Goal: Information Seeking & Learning: Understand process/instructions

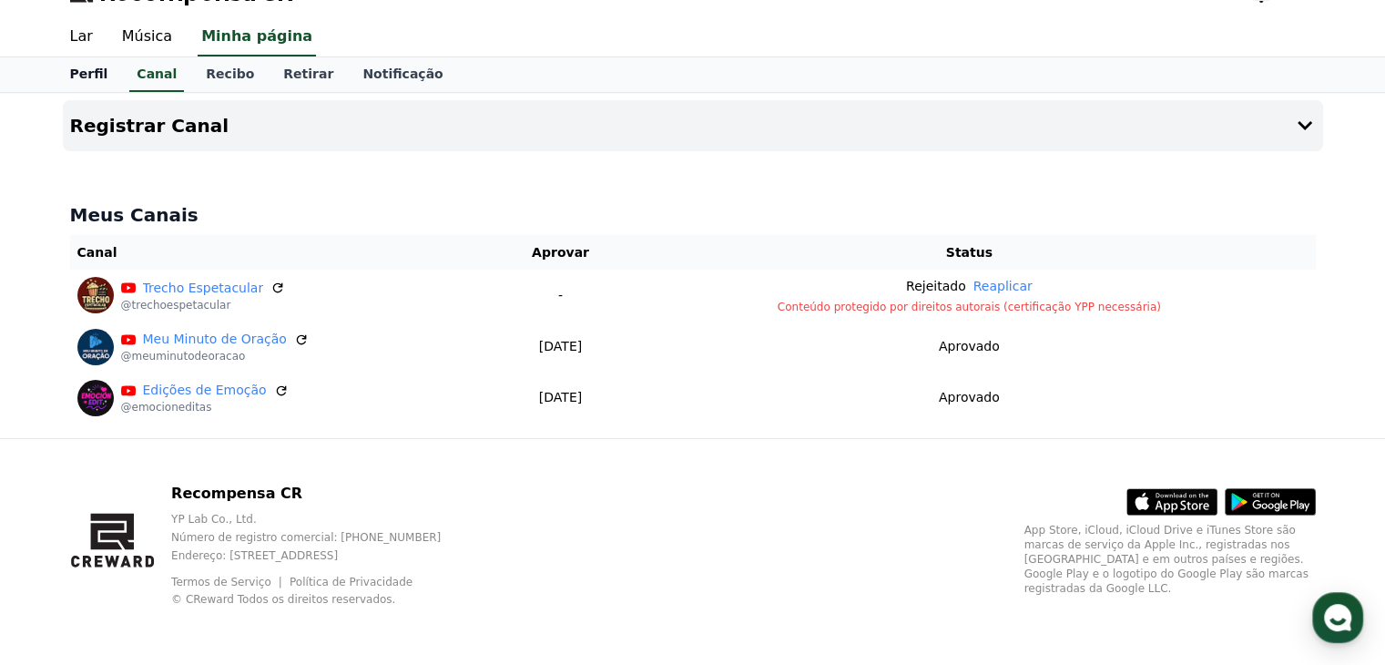
drag, startPoint x: 0, startPoint y: 0, endPoint x: 84, endPoint y: 74, distance: 111.6
click at [84, 74] on font "Perfil" at bounding box center [89, 73] width 38 height 15
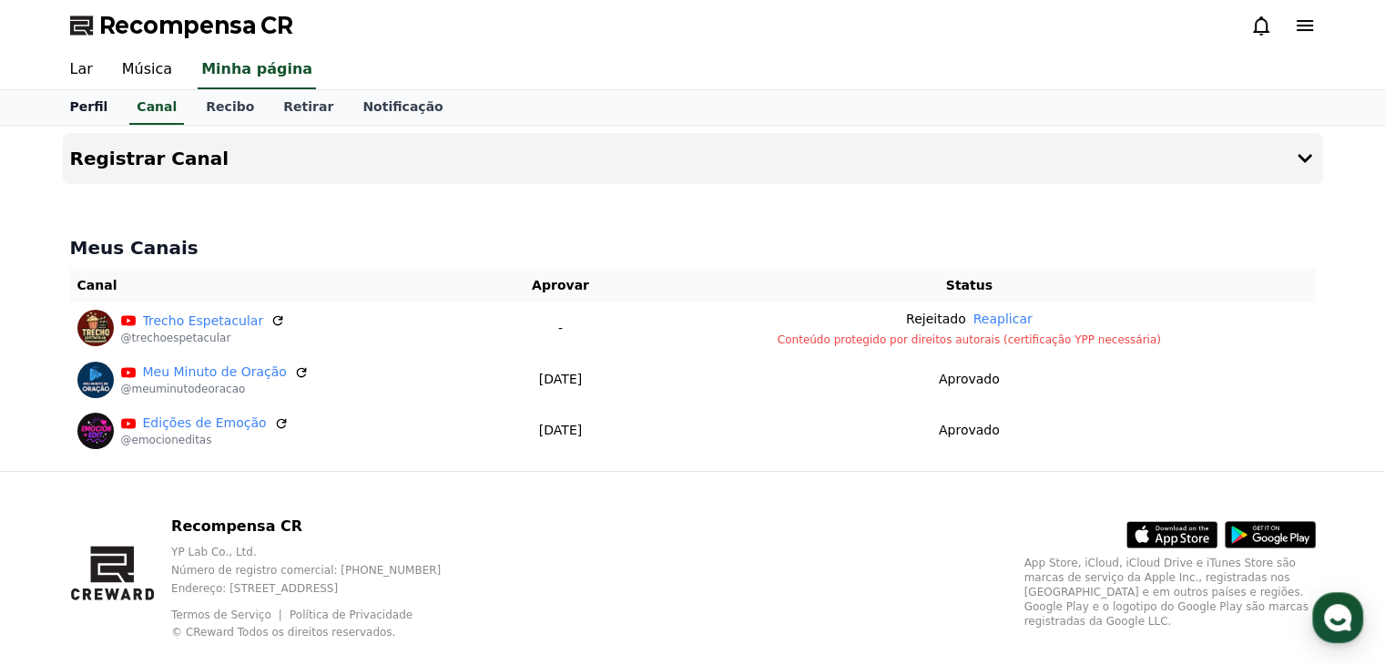
select select "**********"
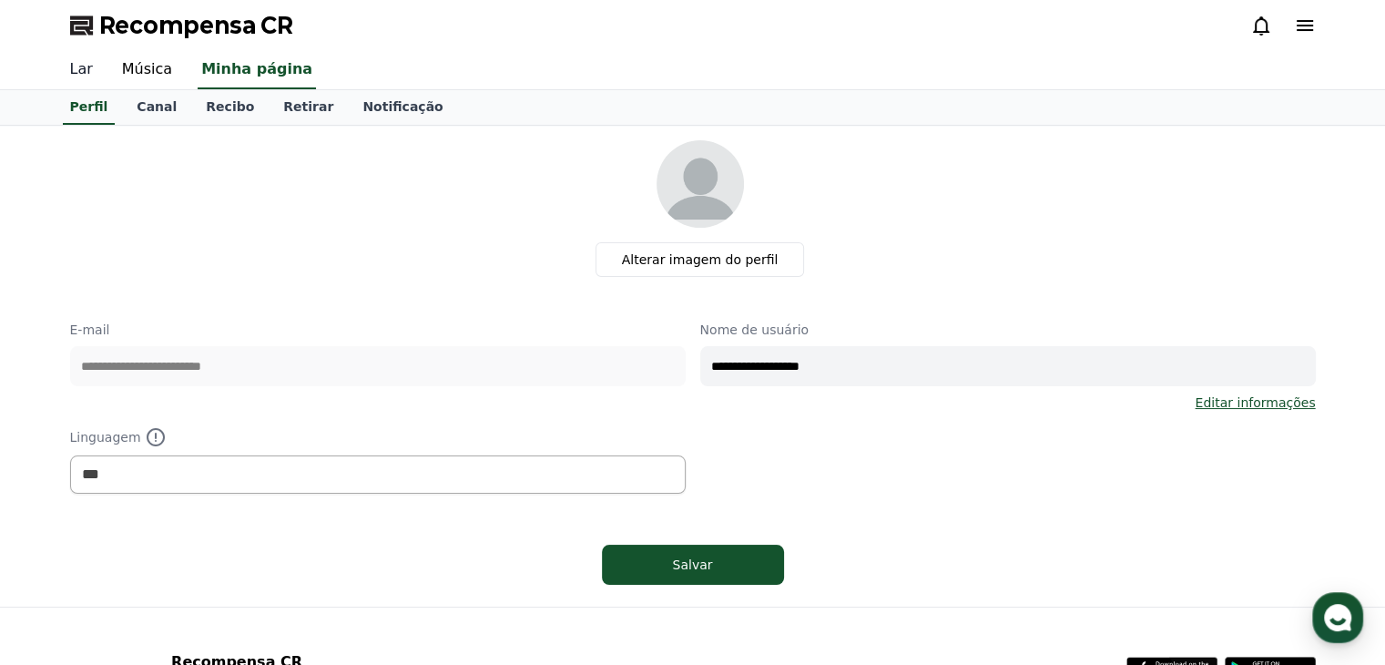
click at [84, 70] on font "Lar" at bounding box center [81, 68] width 23 height 17
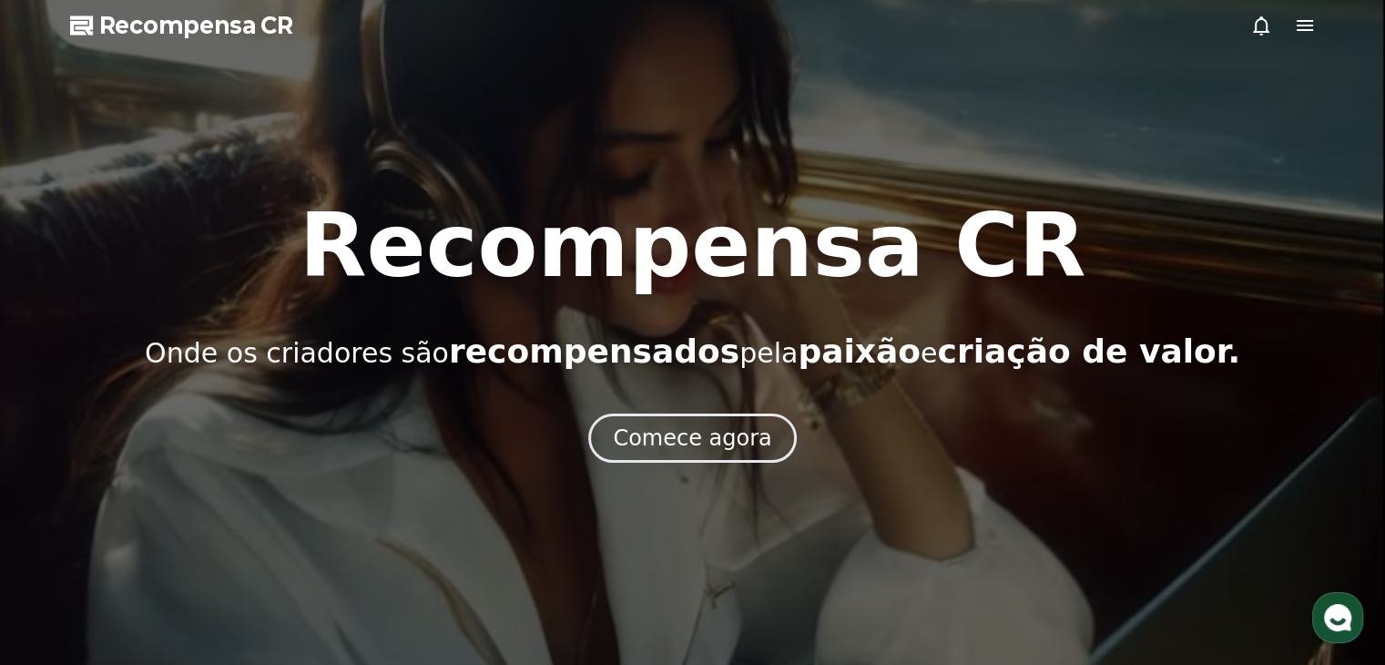
click at [1303, 33] on icon at bounding box center [1305, 26] width 22 height 22
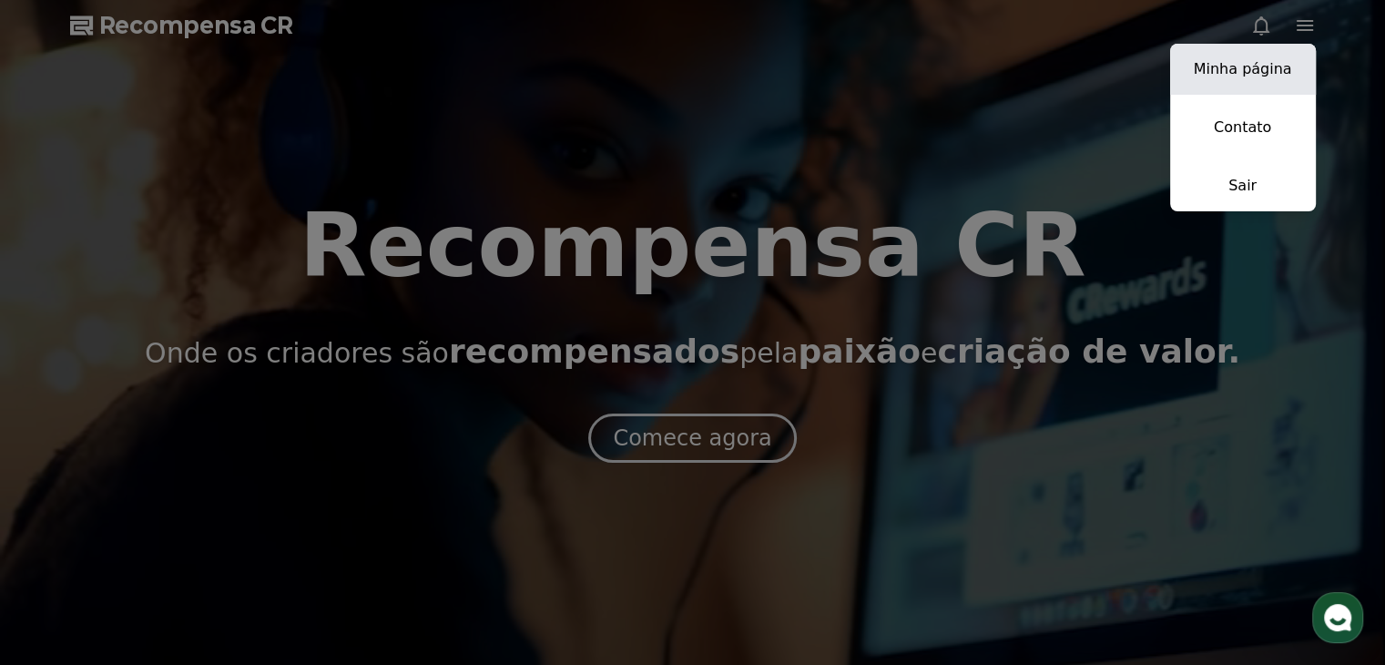
click at [1273, 76] on font "Minha página" at bounding box center [1242, 68] width 98 height 17
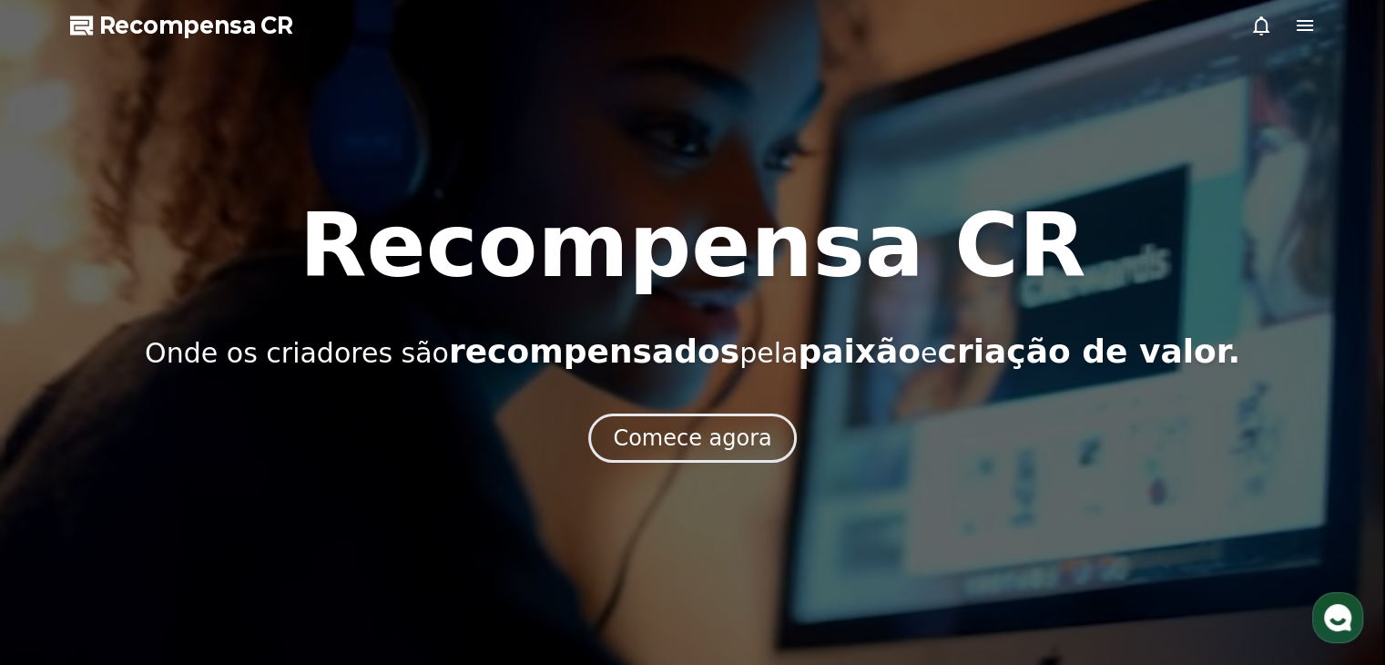
select select "**********"
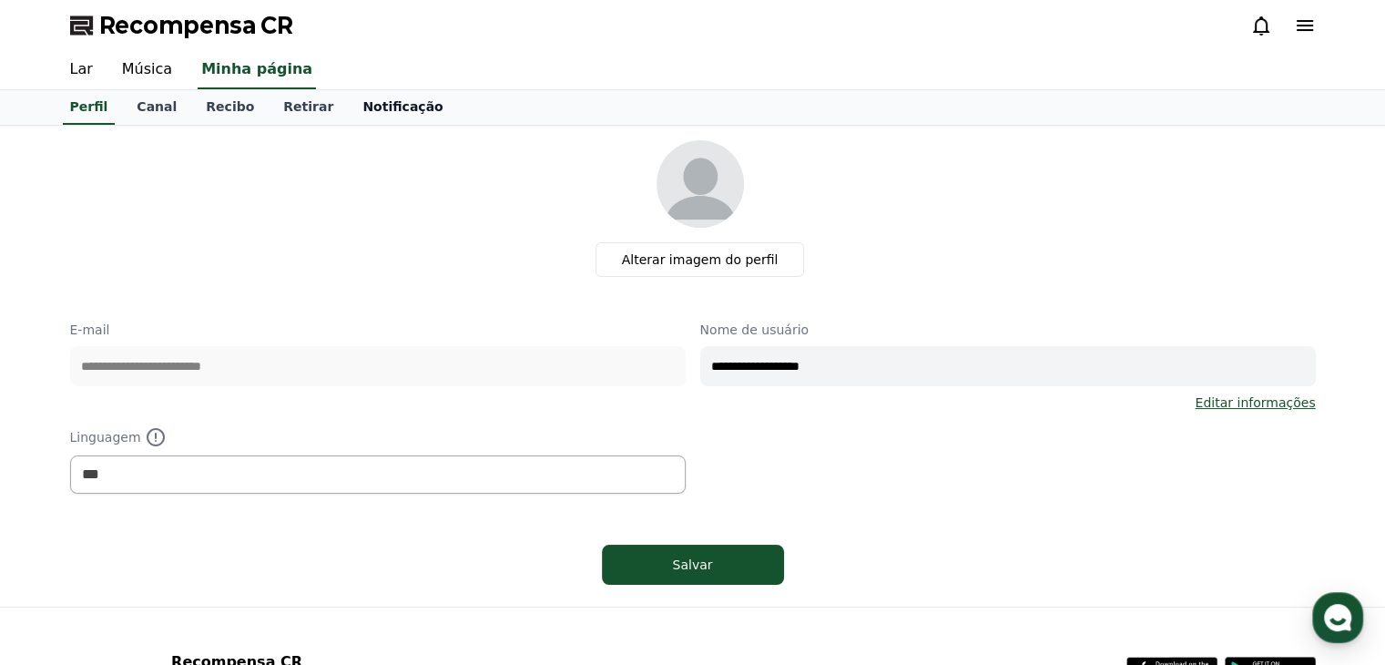
click at [379, 105] on font "Notificação" at bounding box center [402, 106] width 80 height 15
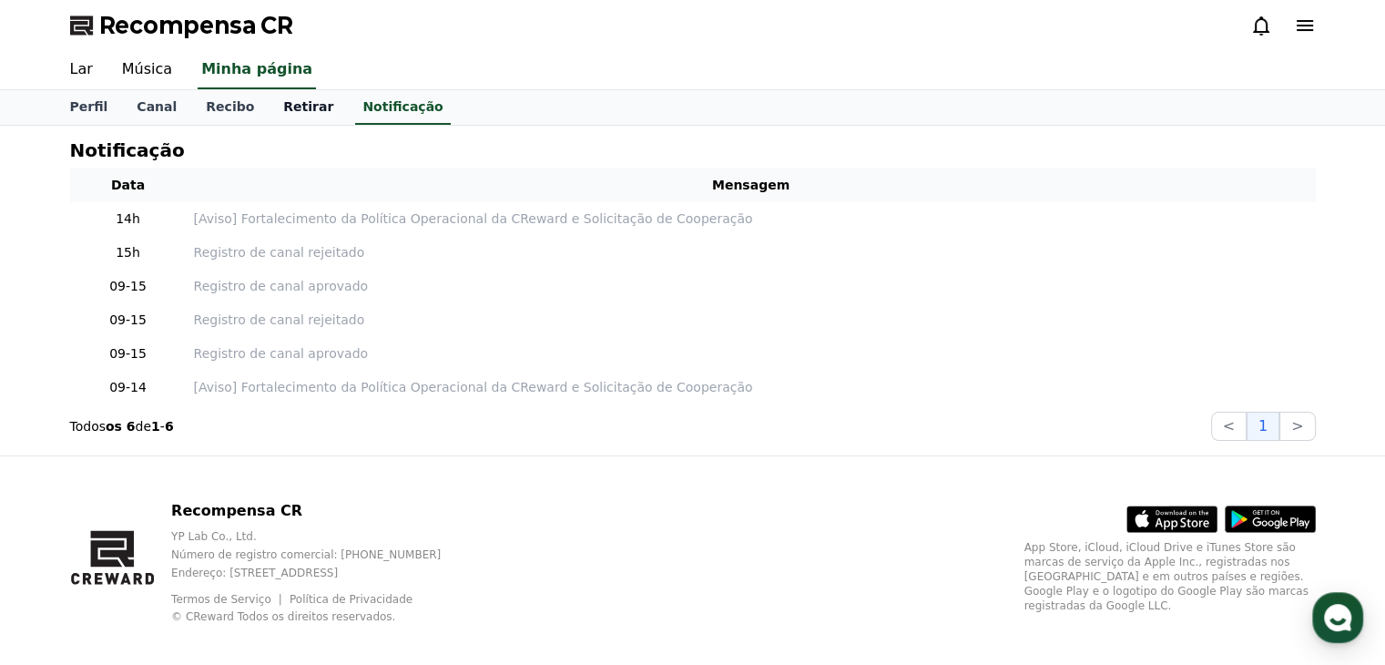
click at [288, 110] on font "Retirar" at bounding box center [308, 106] width 50 height 15
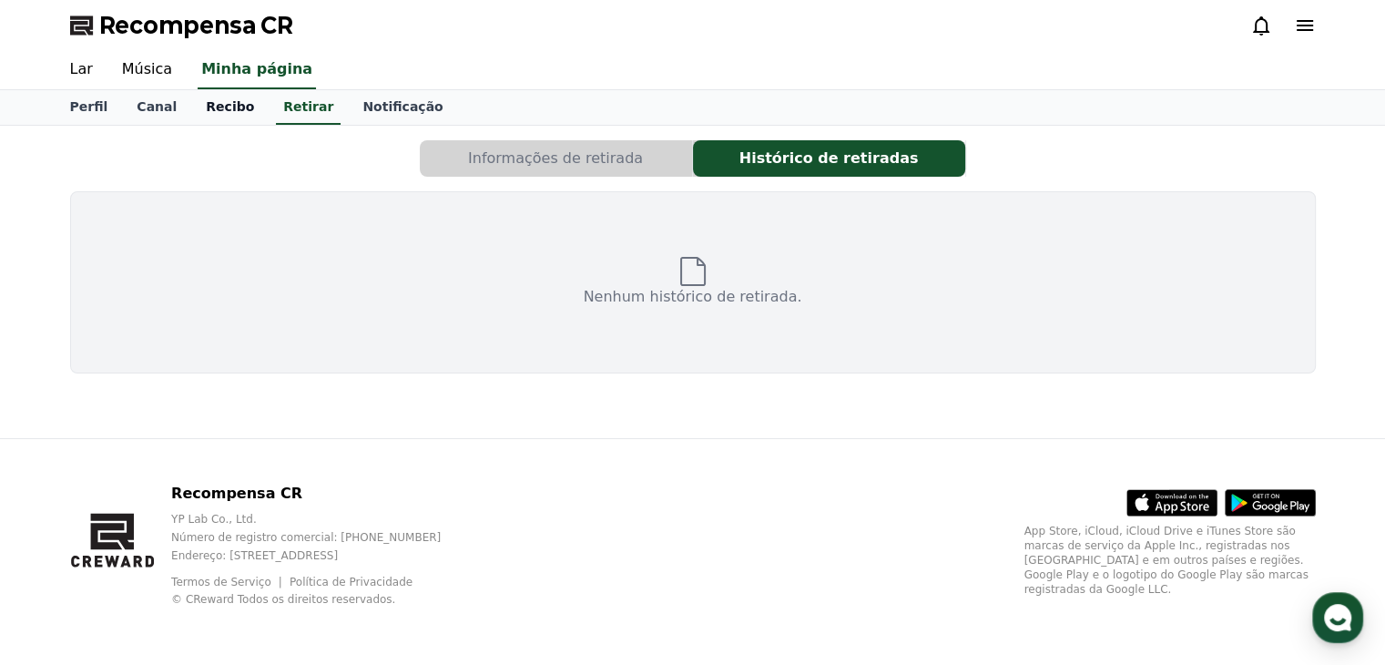
click at [228, 114] on link "Recibo" at bounding box center [229, 107] width 77 height 35
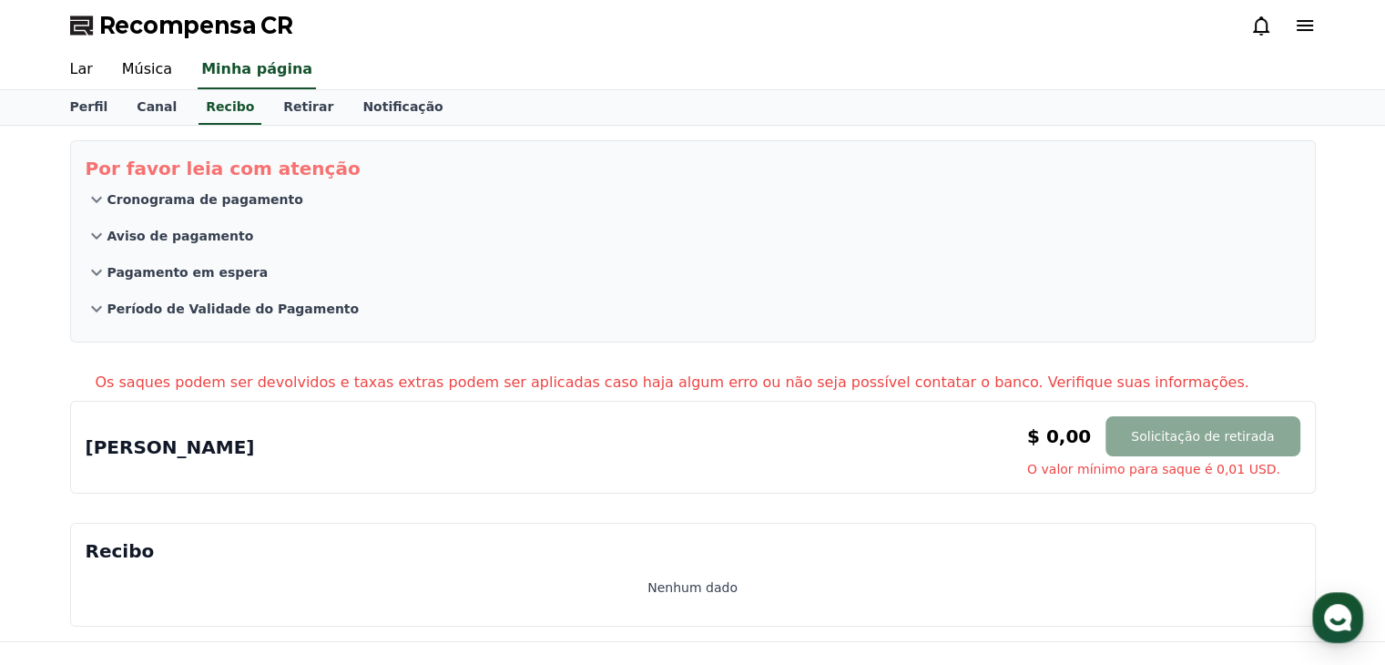
click at [96, 194] on icon at bounding box center [97, 199] width 22 height 22
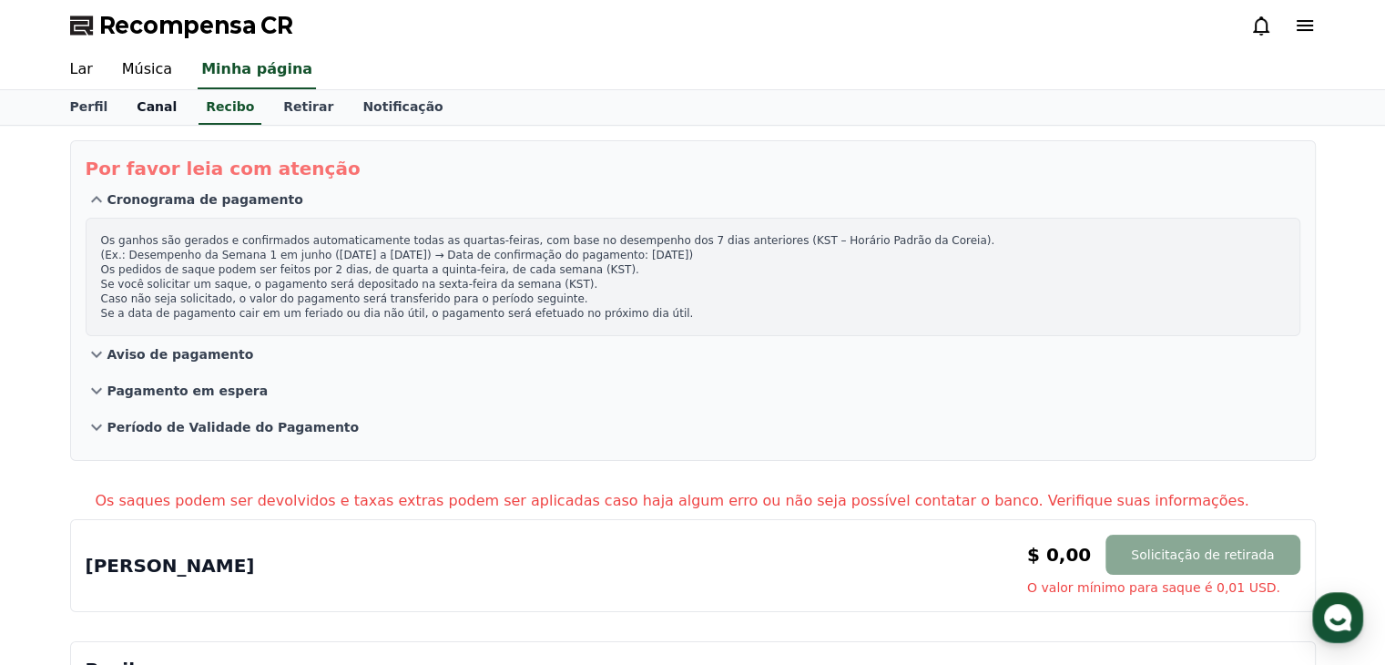
click at [153, 107] on font "Canal" at bounding box center [157, 106] width 40 height 15
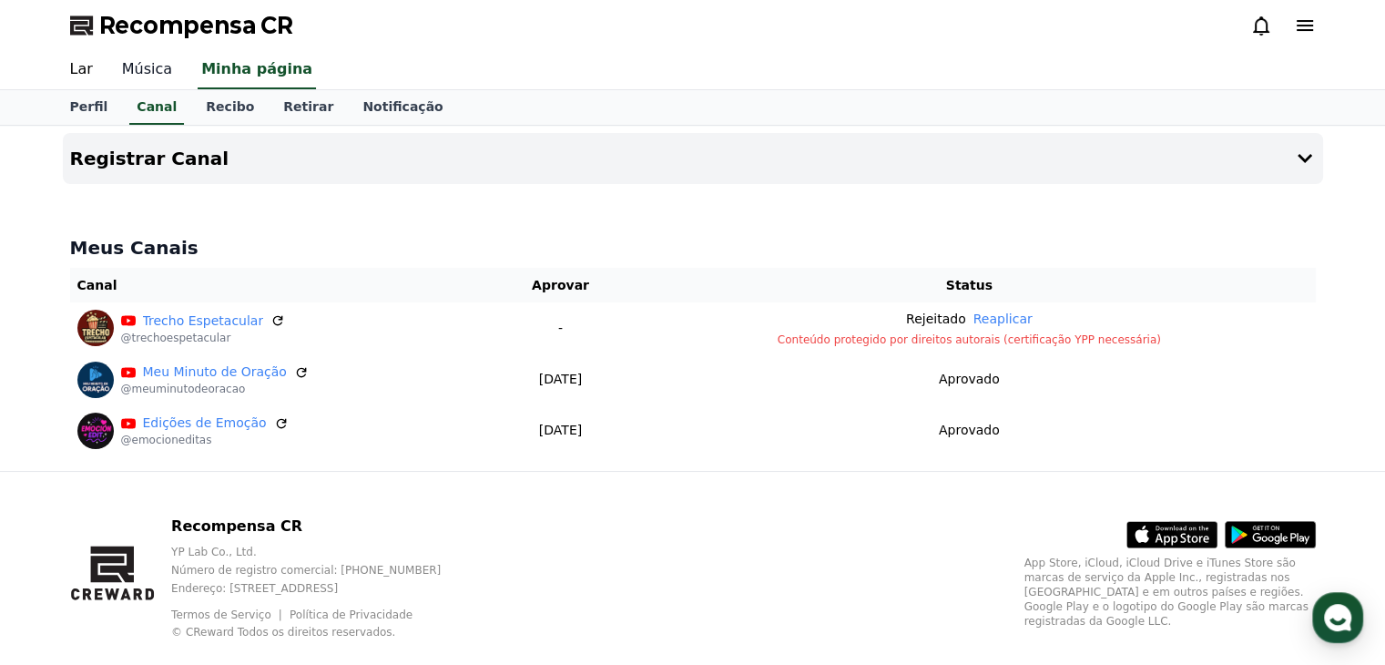
click at [127, 69] on font "Música" at bounding box center [147, 68] width 50 height 17
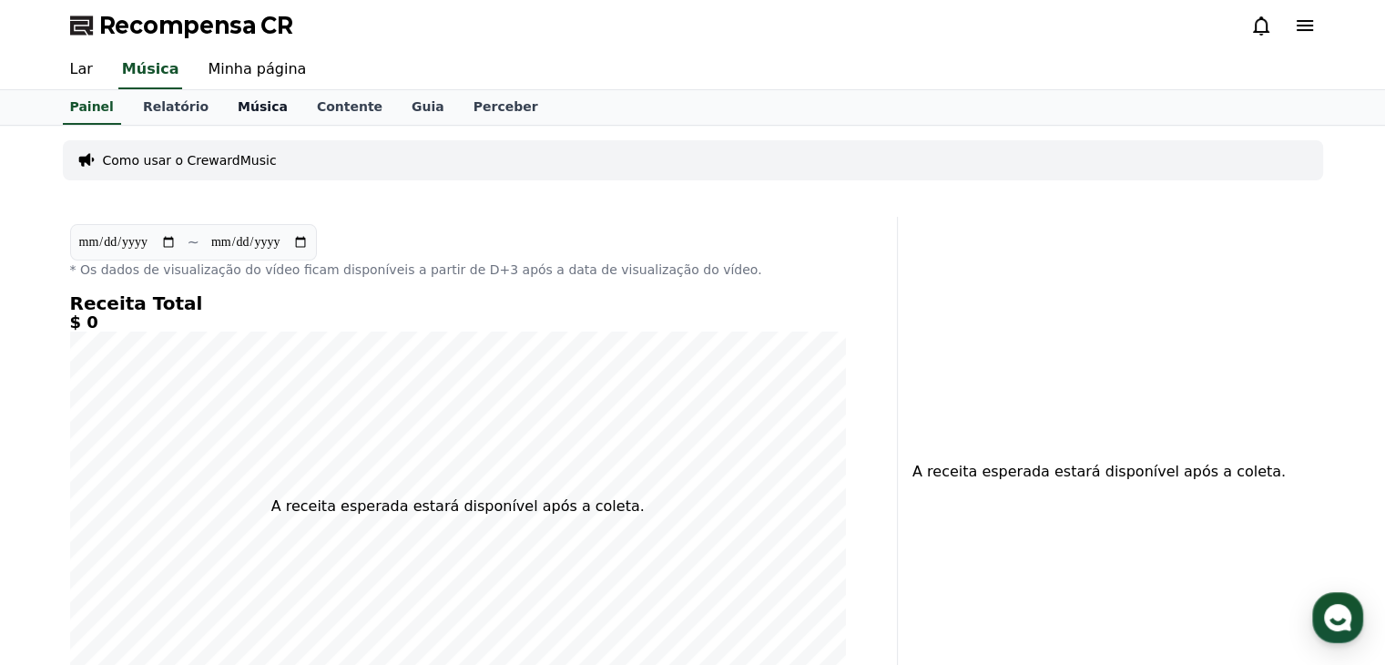
click at [240, 107] on font "Música" at bounding box center [263, 106] width 50 height 15
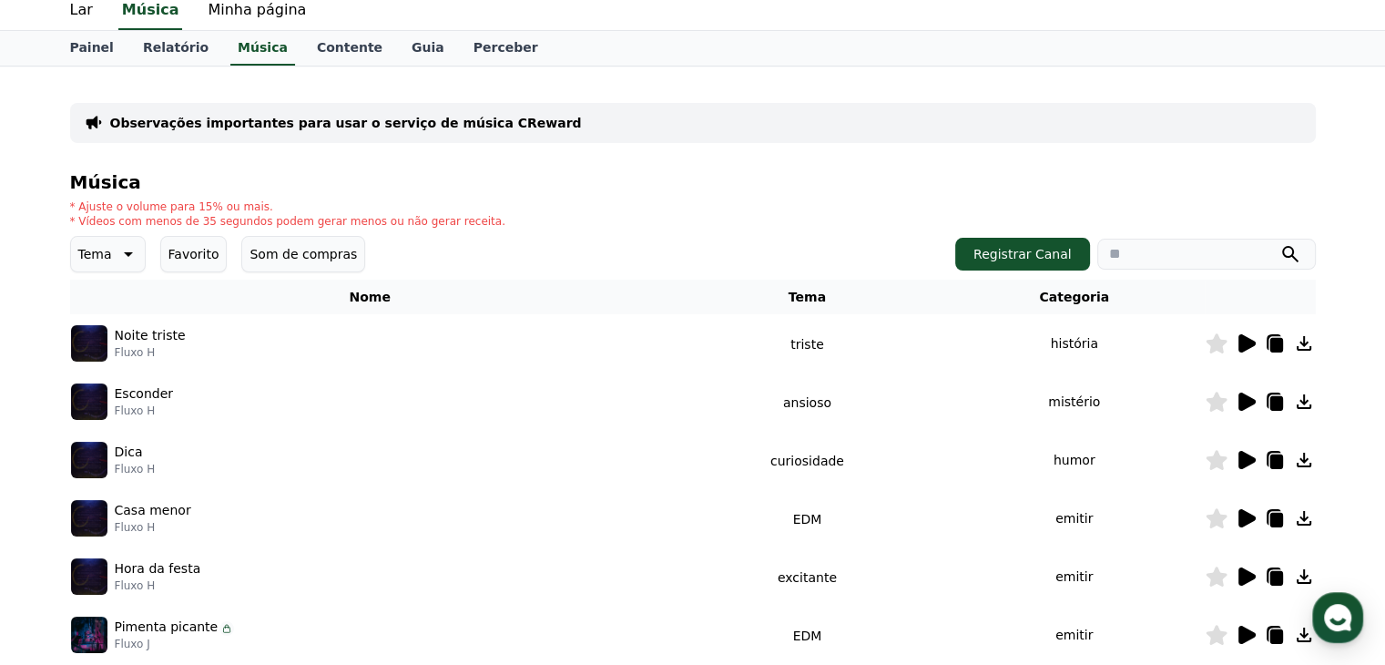
scroll to position [91, 0]
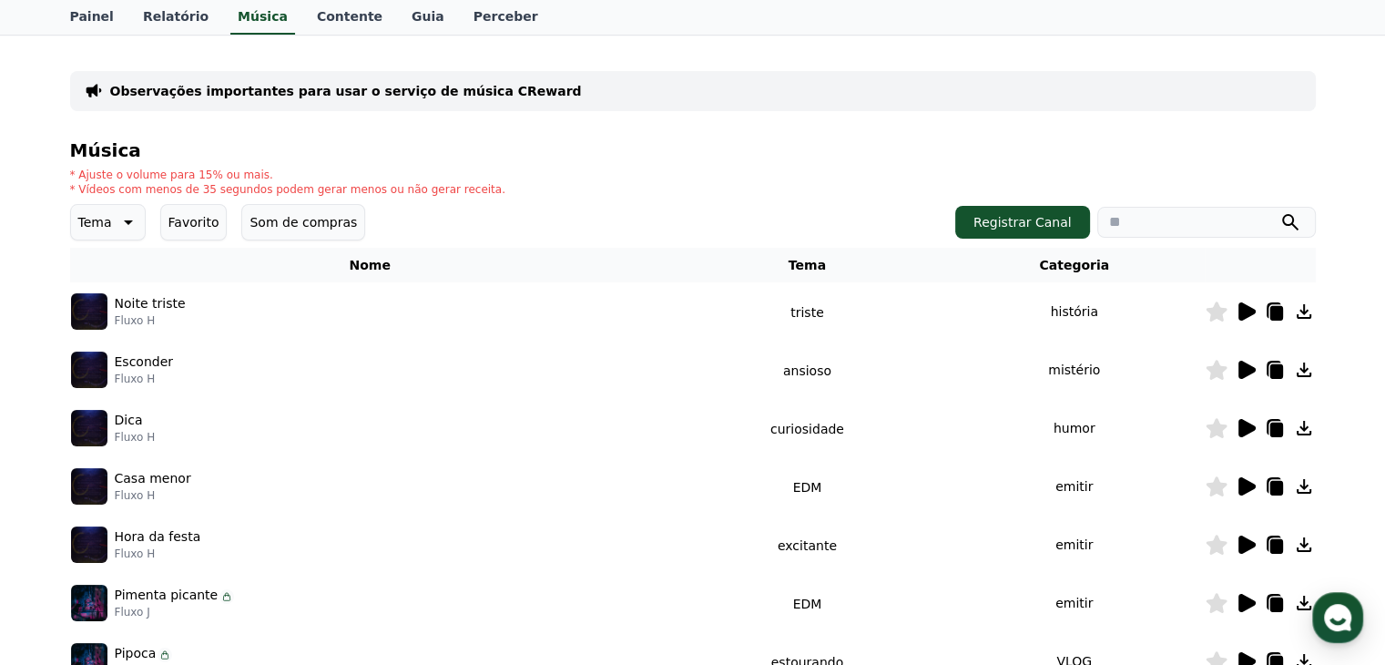
click at [1297, 311] on icon at bounding box center [1304, 311] width 22 height 22
click at [846, 143] on h4 "Música" at bounding box center [692, 150] width 1245 height 20
click at [903, 128] on div "Observações importantes para usar o serviço de música CReward Música * Ajuste o…" at bounding box center [692, 475] width 1245 height 852
click at [1242, 318] on icon at bounding box center [1246, 311] width 17 height 18
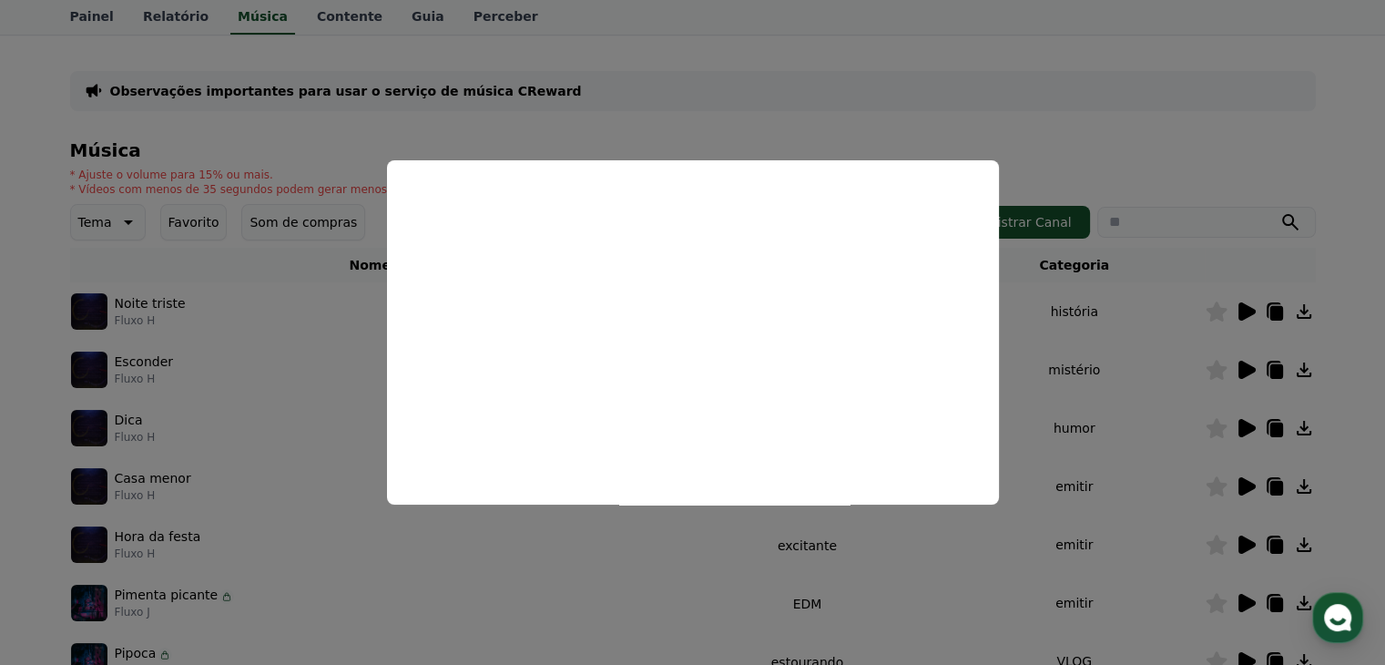
click at [734, 105] on button "close modal" at bounding box center [692, 332] width 1385 height 665
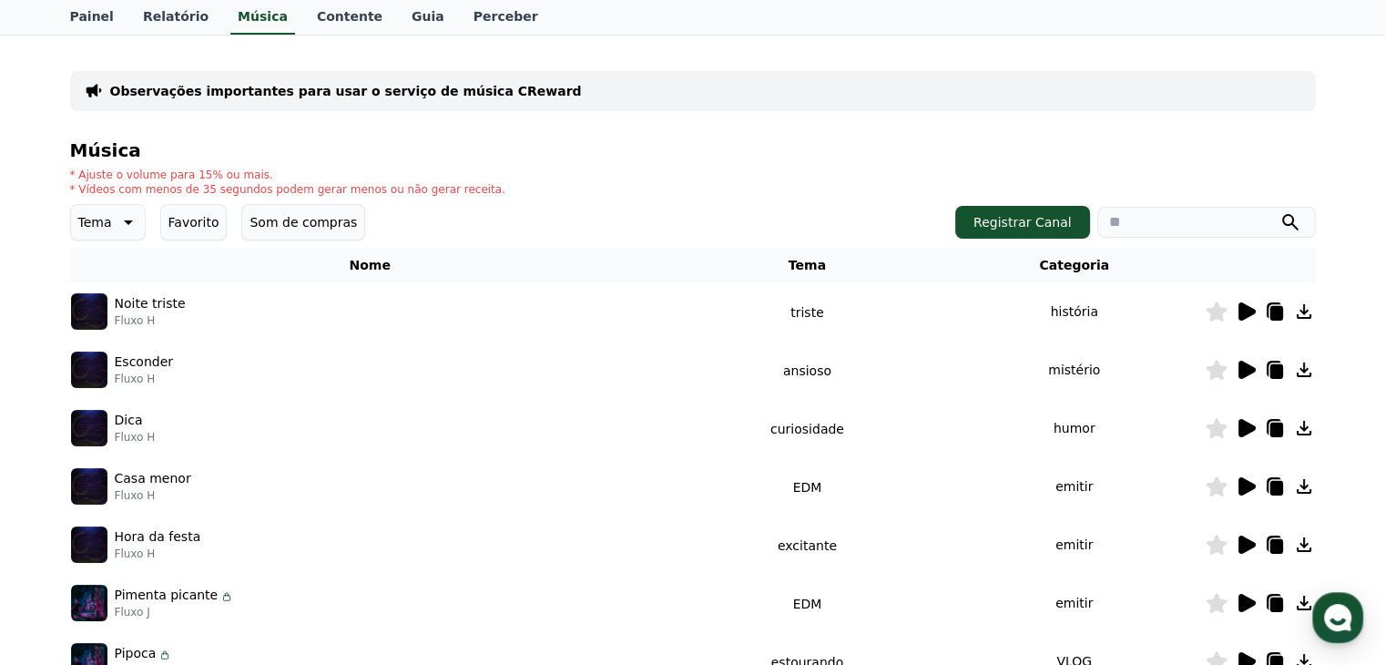
click at [1242, 374] on icon at bounding box center [1246, 369] width 17 height 18
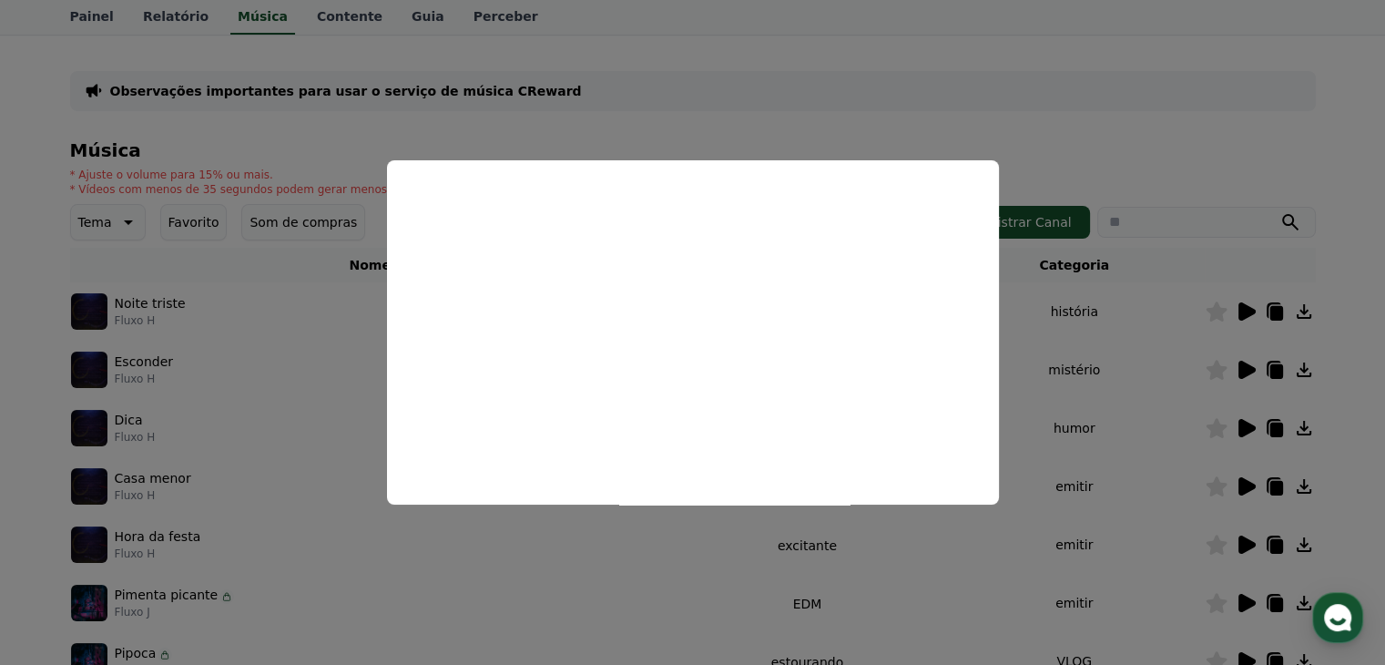
click at [1072, 138] on button "close modal" at bounding box center [692, 332] width 1385 height 665
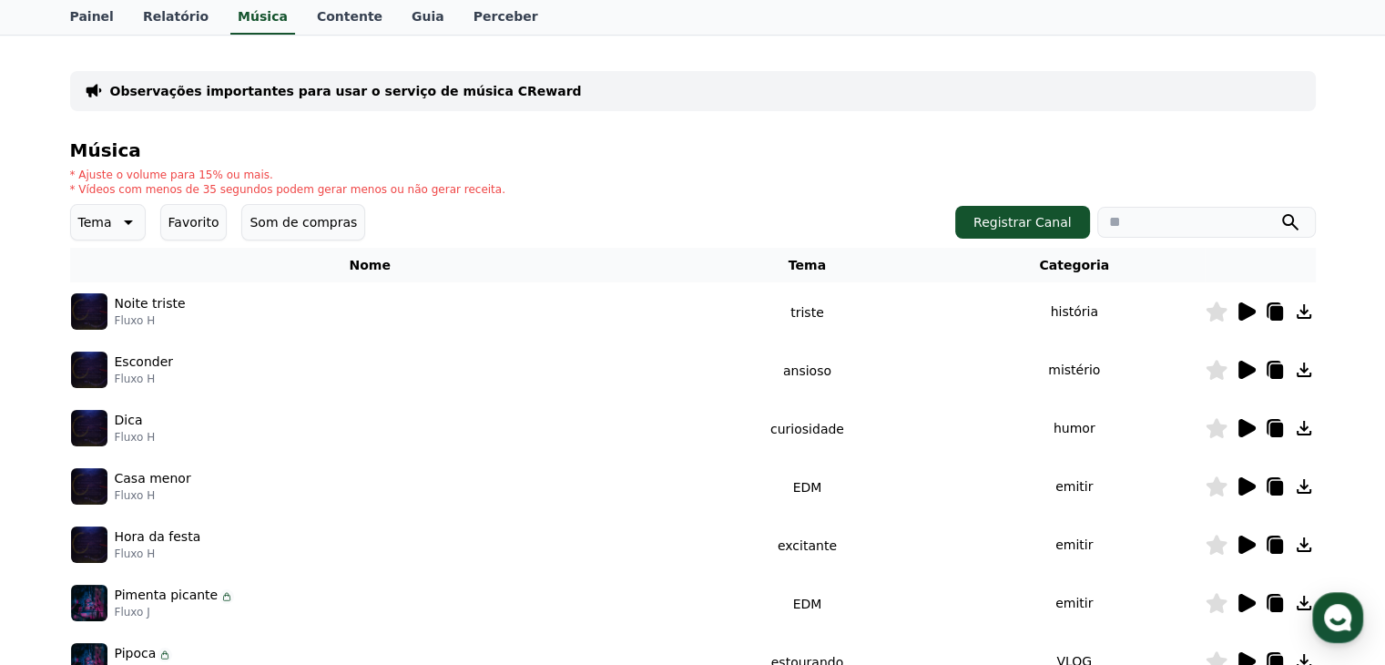
click at [1208, 371] on icon at bounding box center [1215, 370] width 21 height 20
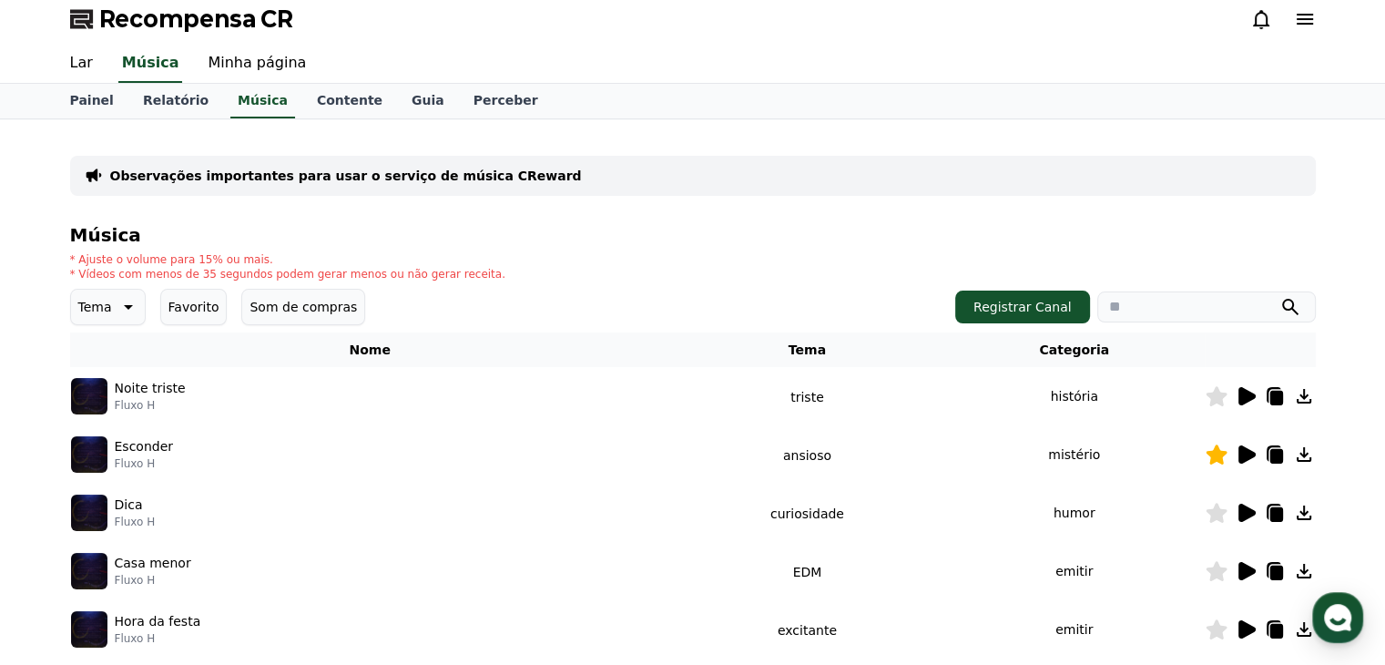
scroll to position [0, 0]
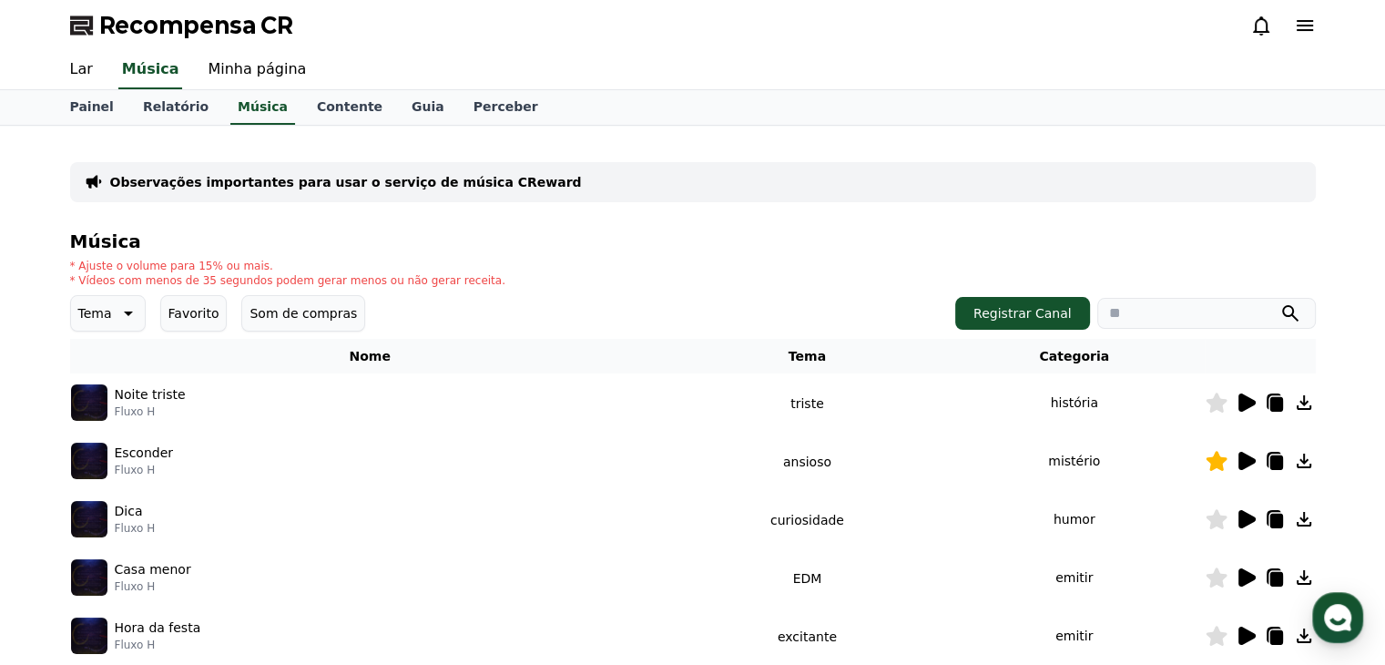
click at [340, 187] on font "Observações importantes para usar o serviço de música CReward" at bounding box center [346, 182] width 472 height 15
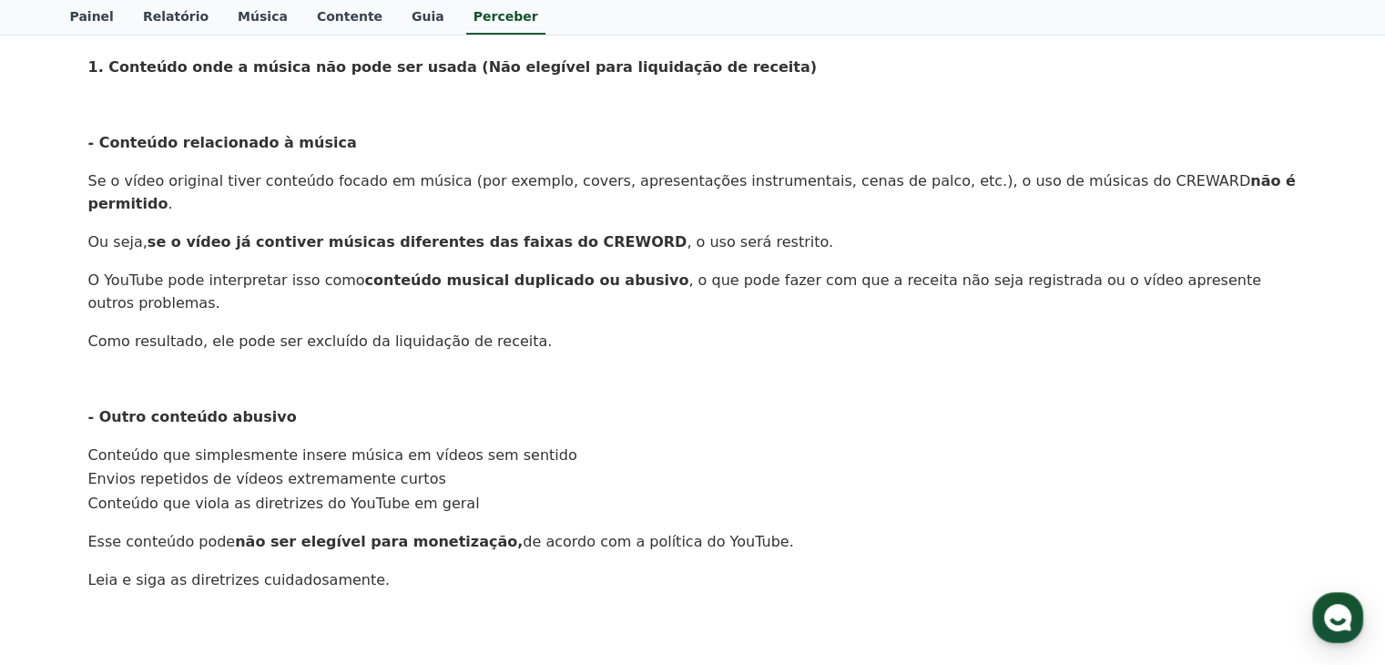
scroll to position [455, 0]
